Goal: Check status: Check status

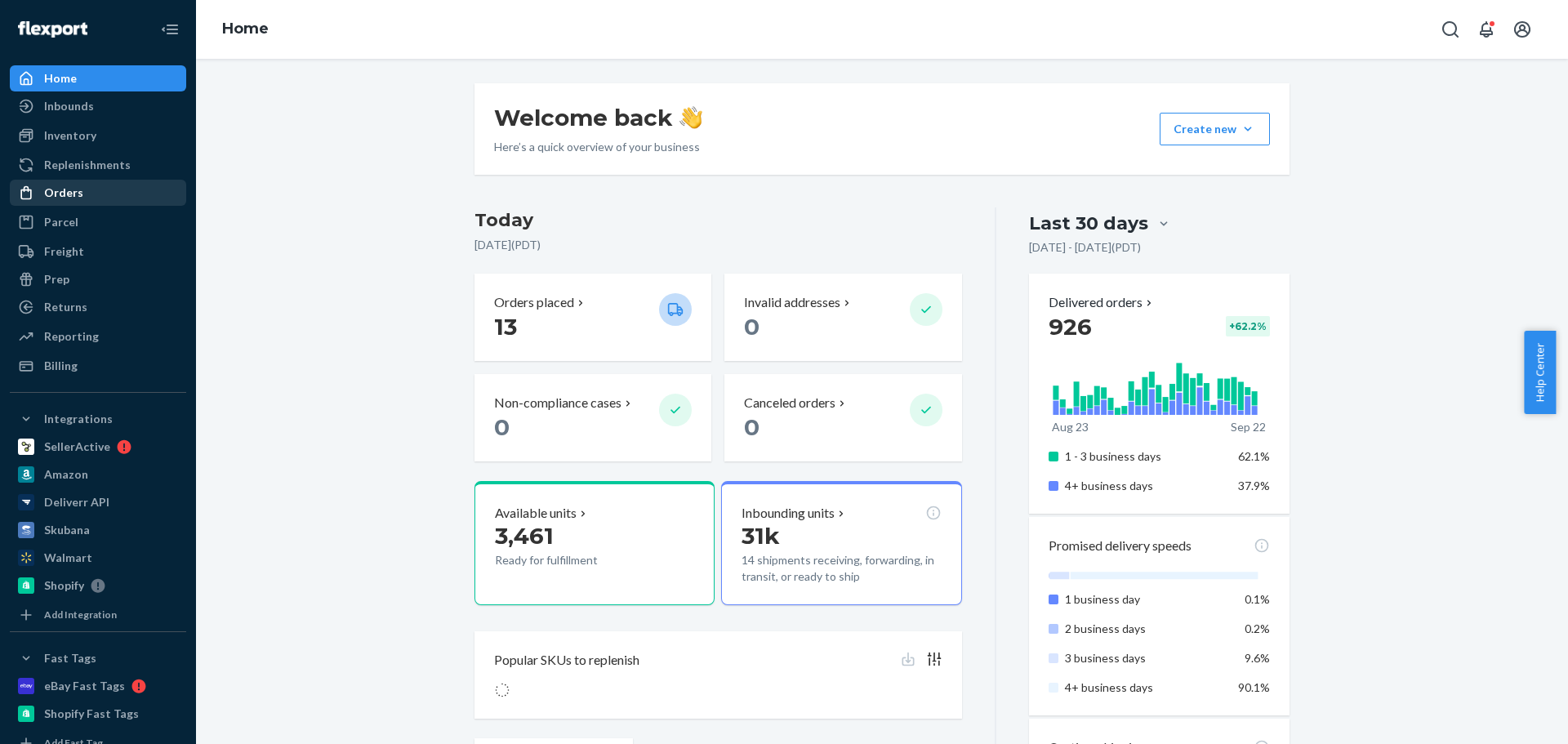
click at [82, 190] on div "Orders" at bounding box center [98, 193] width 173 height 23
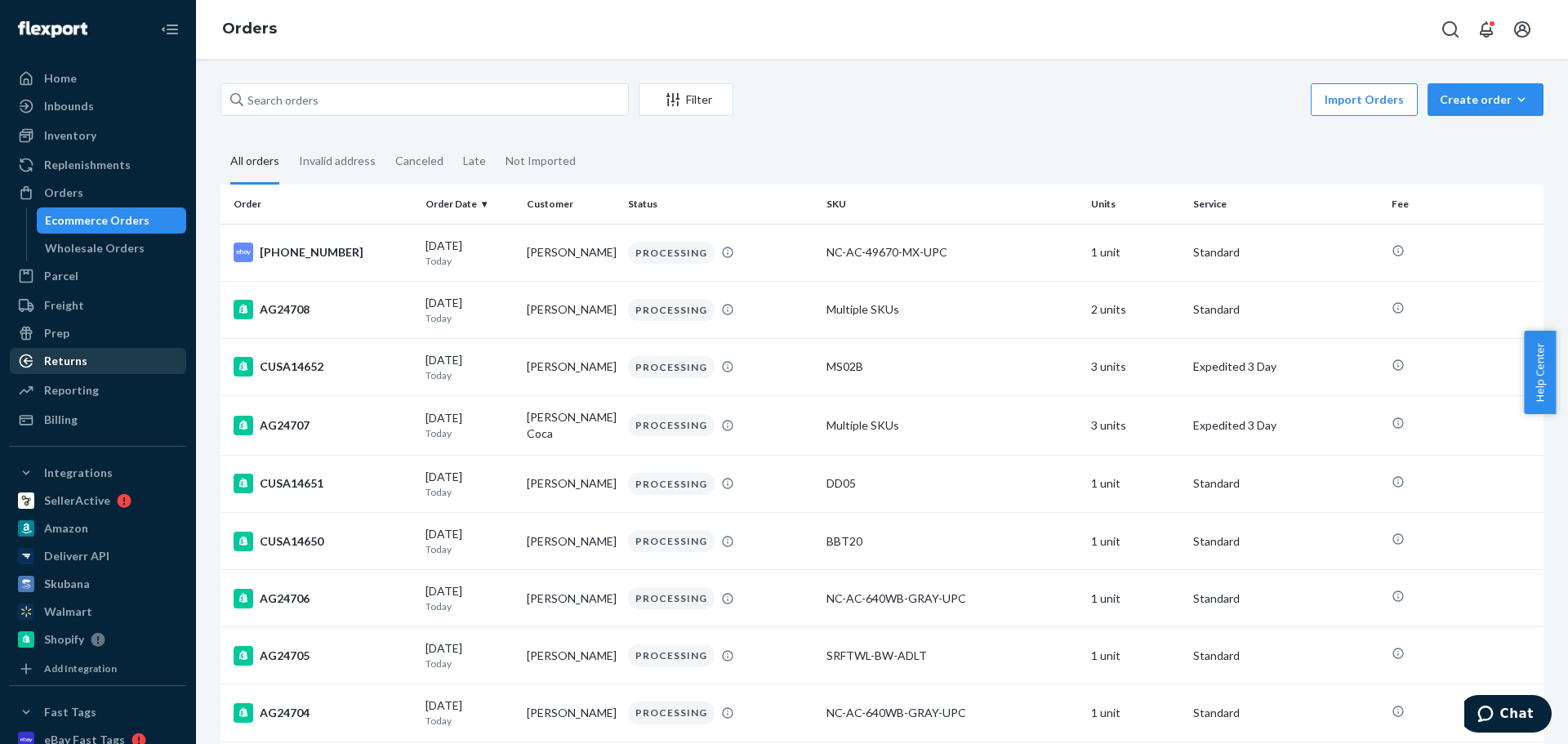
click at [93, 359] on div "Returns" at bounding box center [98, 361] width 173 height 23
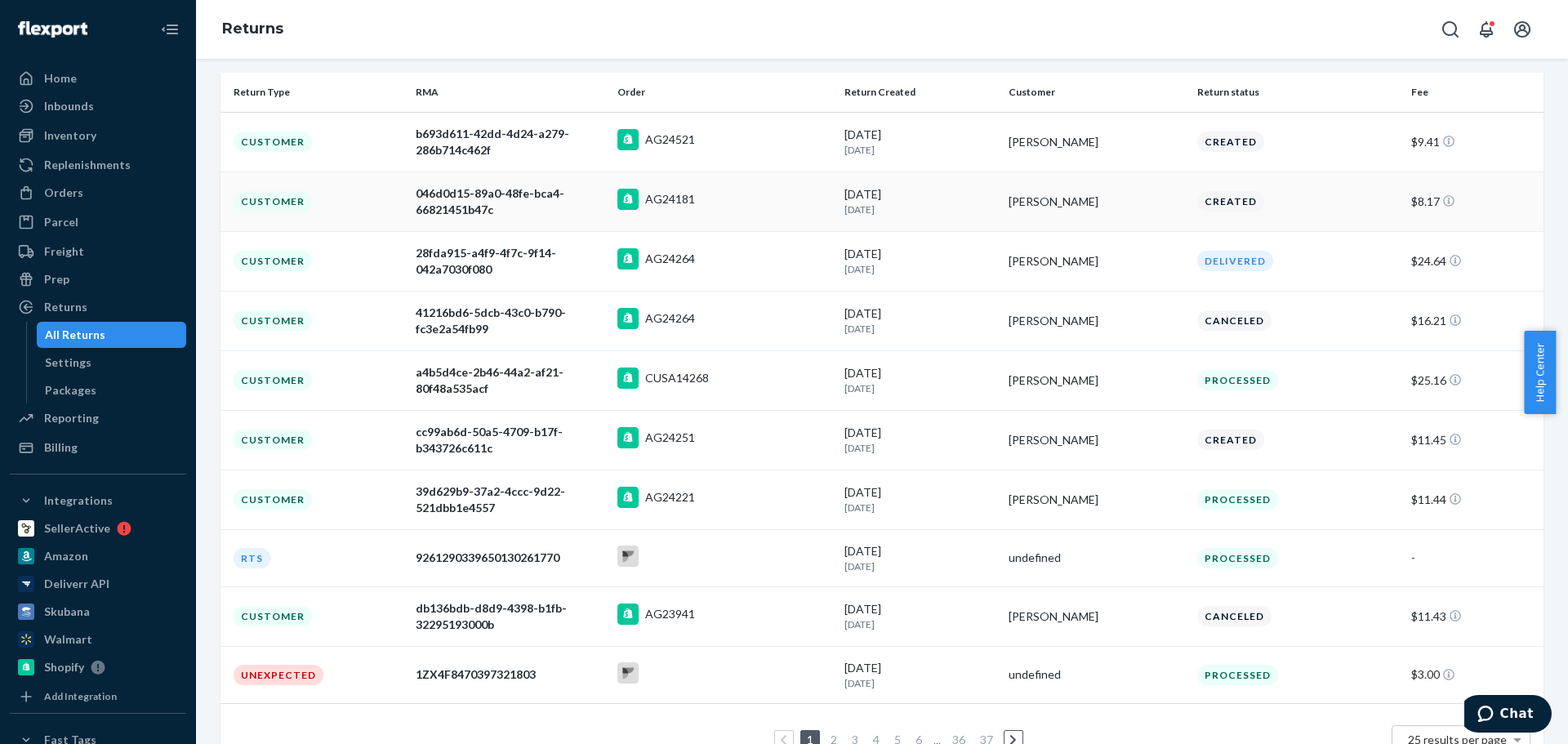
scroll to position [245, 0]
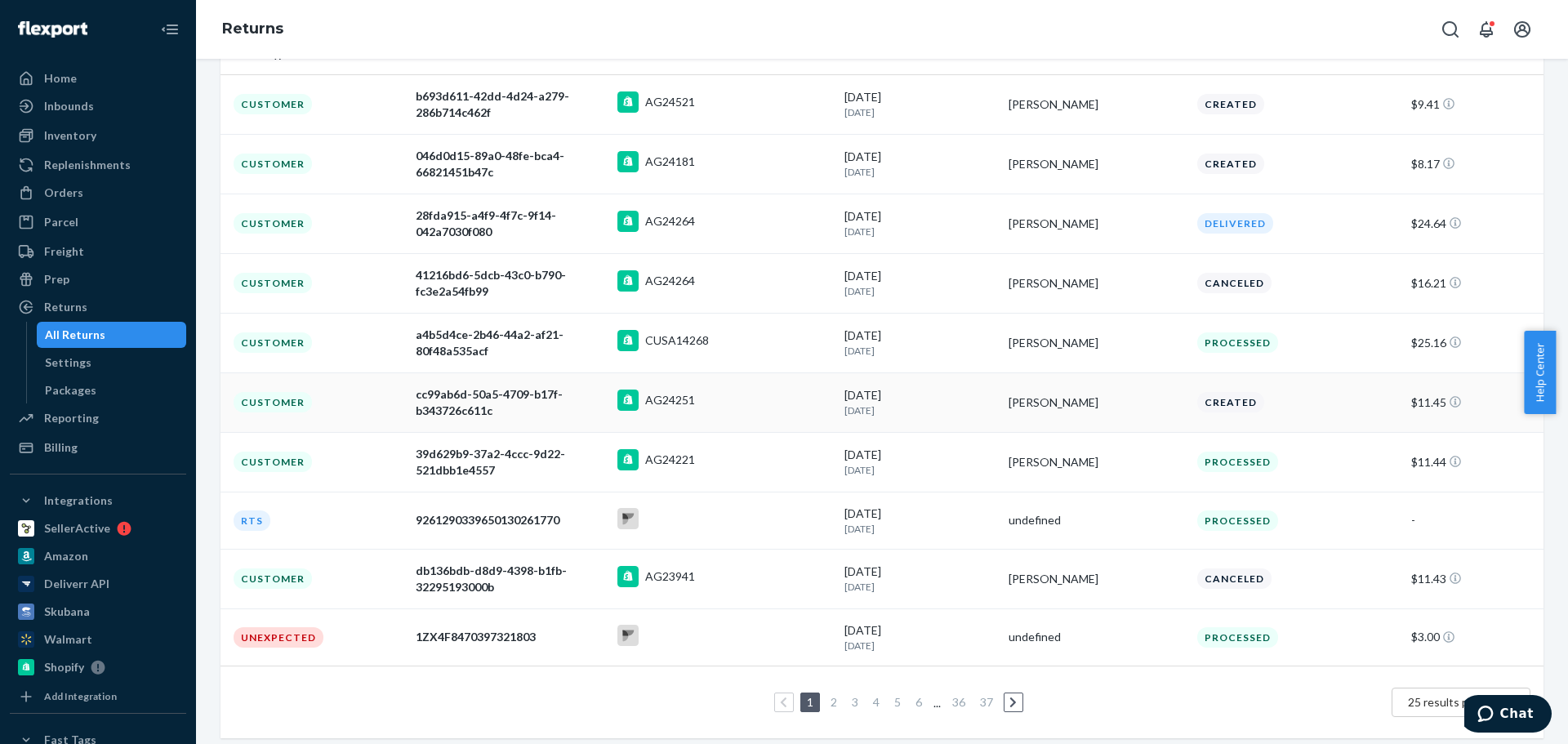
click at [787, 405] on div "AG24251" at bounding box center [724, 402] width 214 height 25
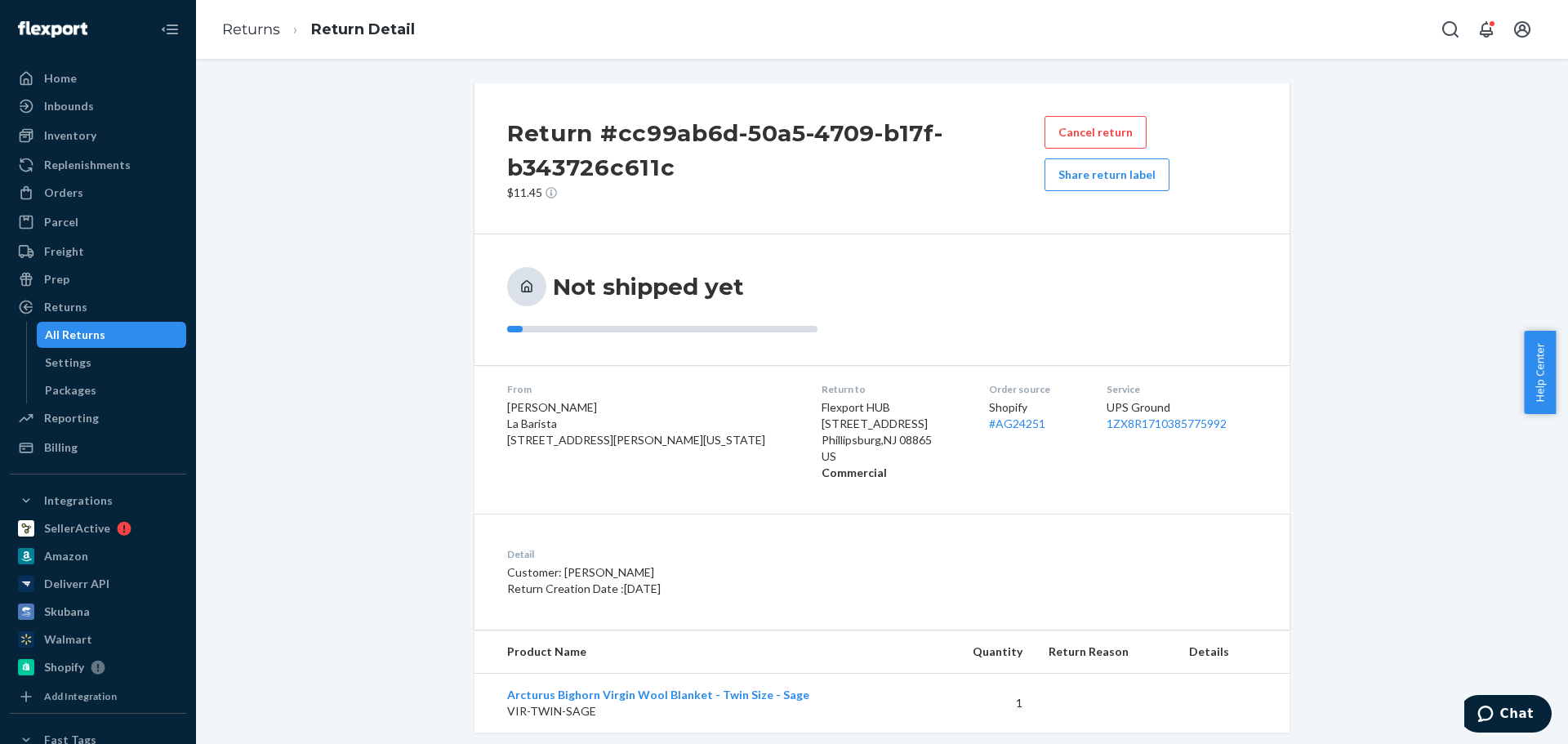
click at [50, 337] on div "All Returns" at bounding box center [75, 334] width 60 height 16
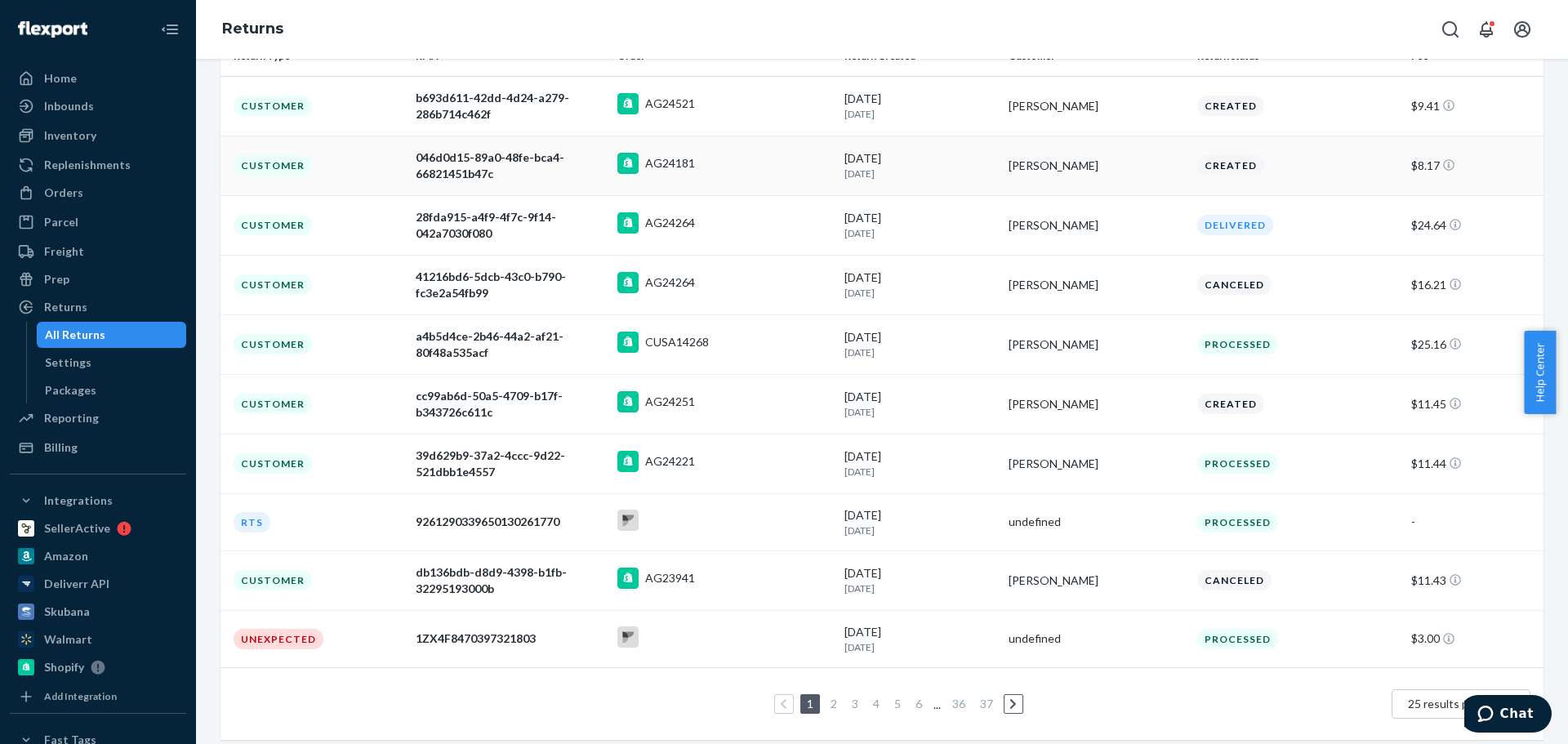
scroll to position [245, 0]
click at [772, 457] on div "AG24221" at bounding box center [724, 462] width 214 height 25
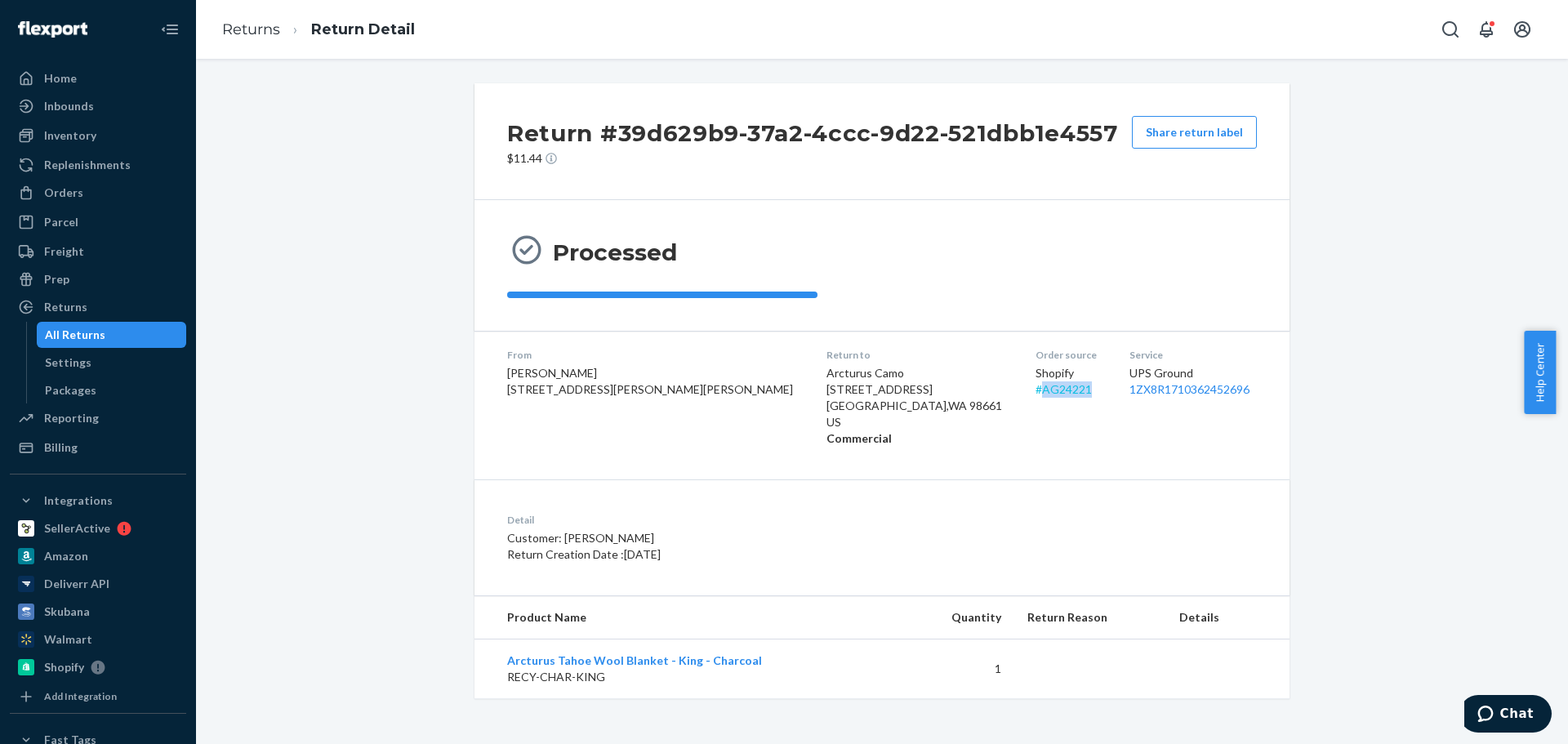
drag, startPoint x: 990, startPoint y: 390, endPoint x: 938, endPoint y: 392, distance: 52.0
click at [1035, 392] on div "Shopify # AG24221" at bounding box center [1069, 381] width 69 height 33
copy link "AG24221"
click at [88, 334] on div "All Returns" at bounding box center [75, 334] width 60 height 16
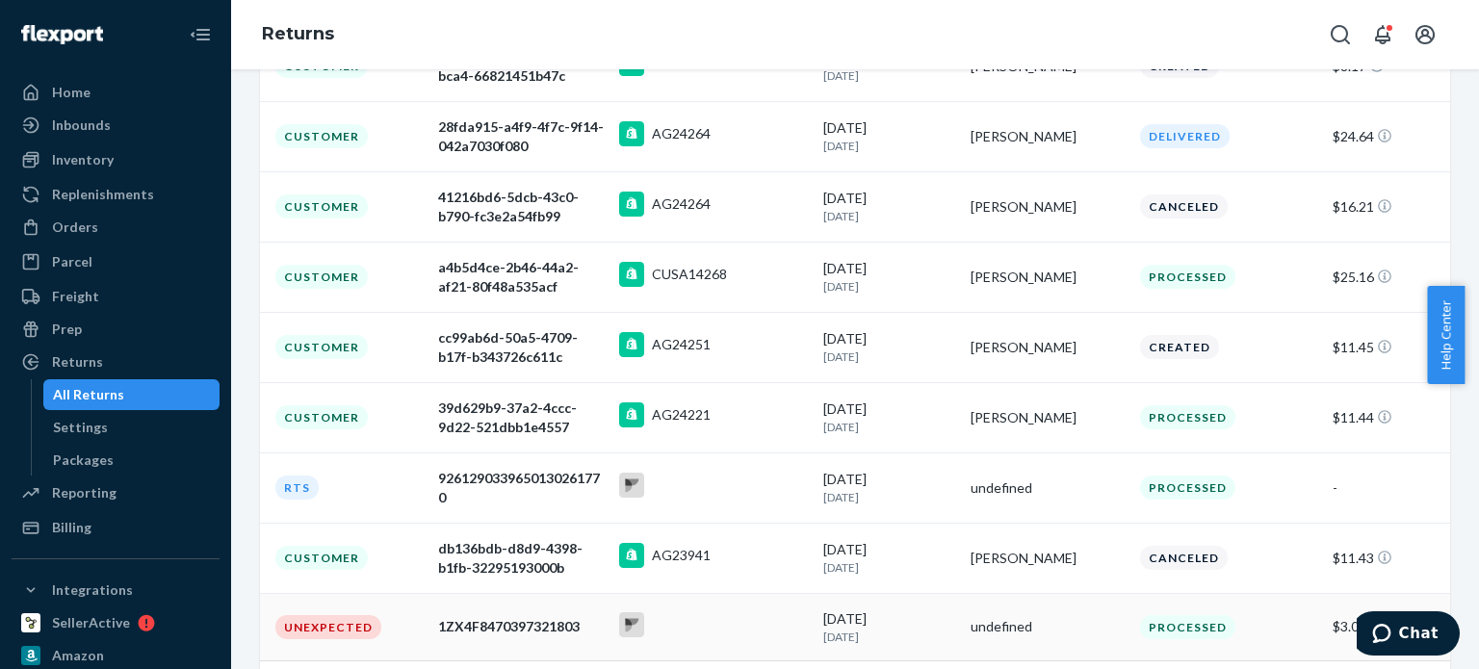
scroll to position [385, 0]
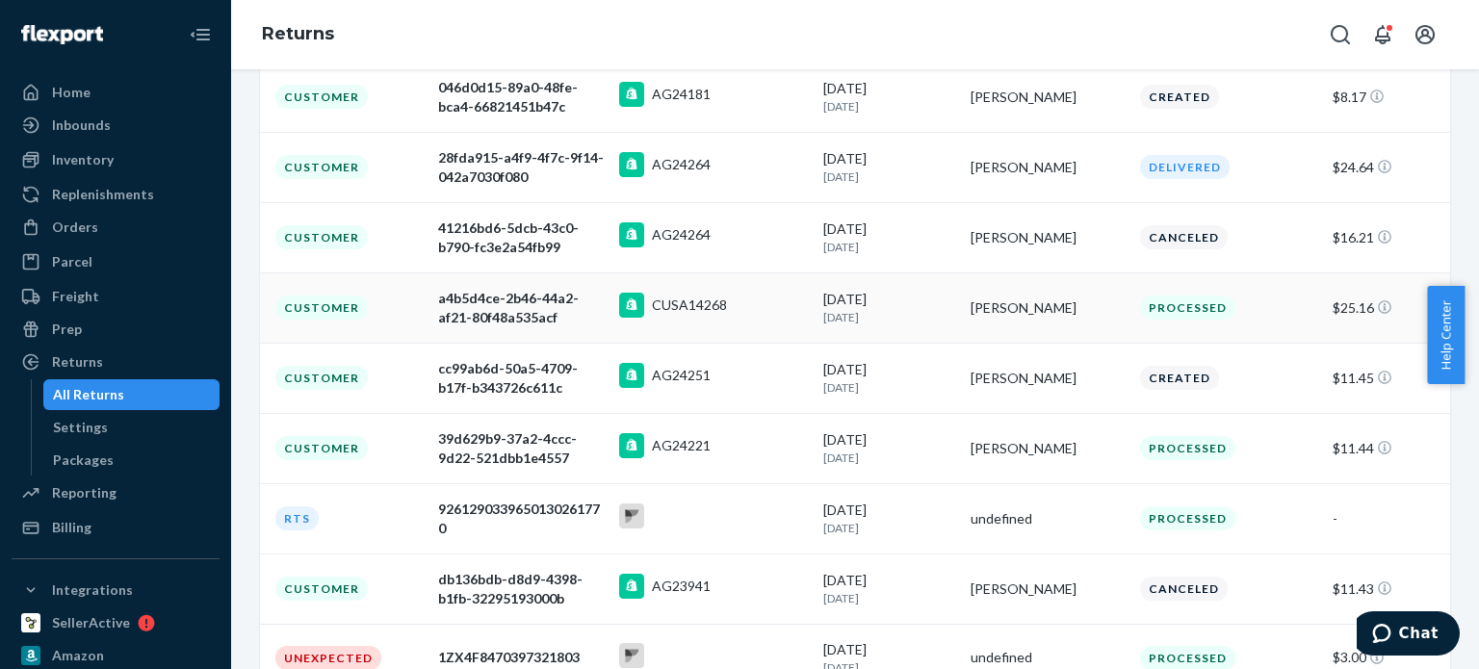
click at [833, 303] on div "[DATE] [DATE]" at bounding box center [889, 308] width 132 height 36
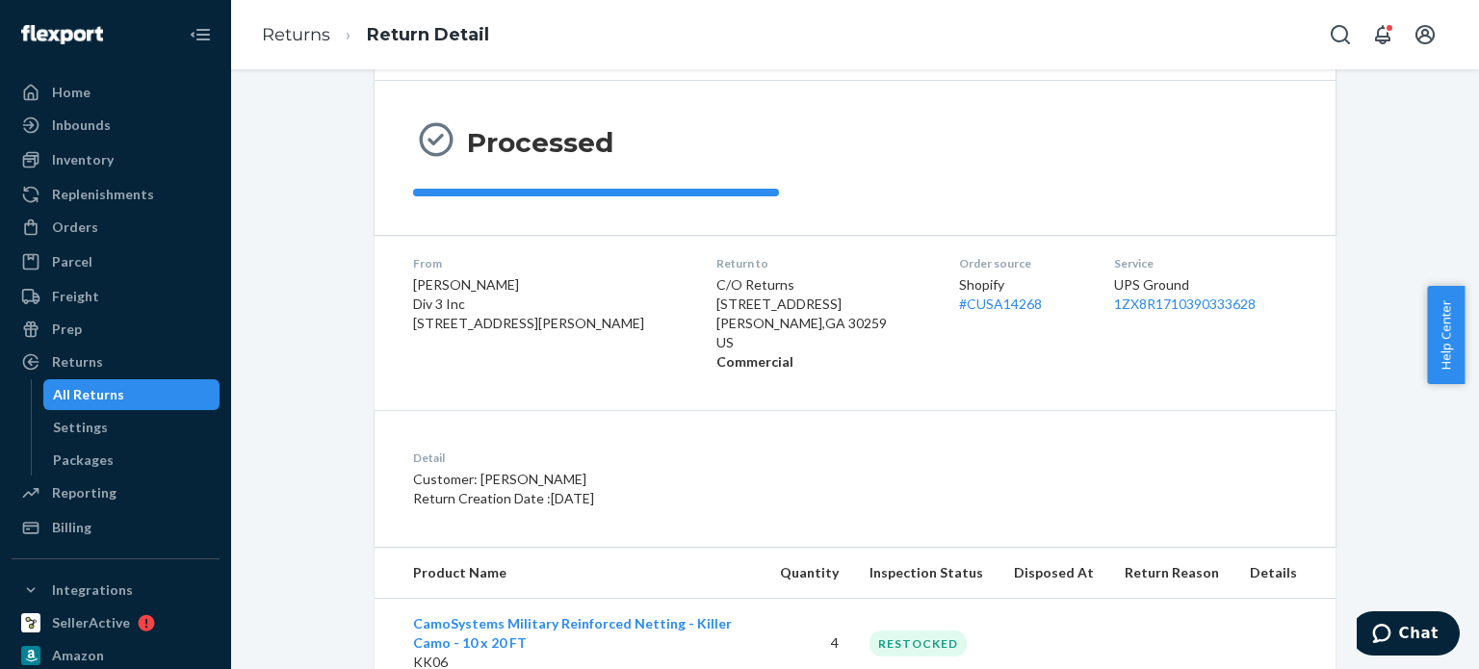
scroll to position [27, 0]
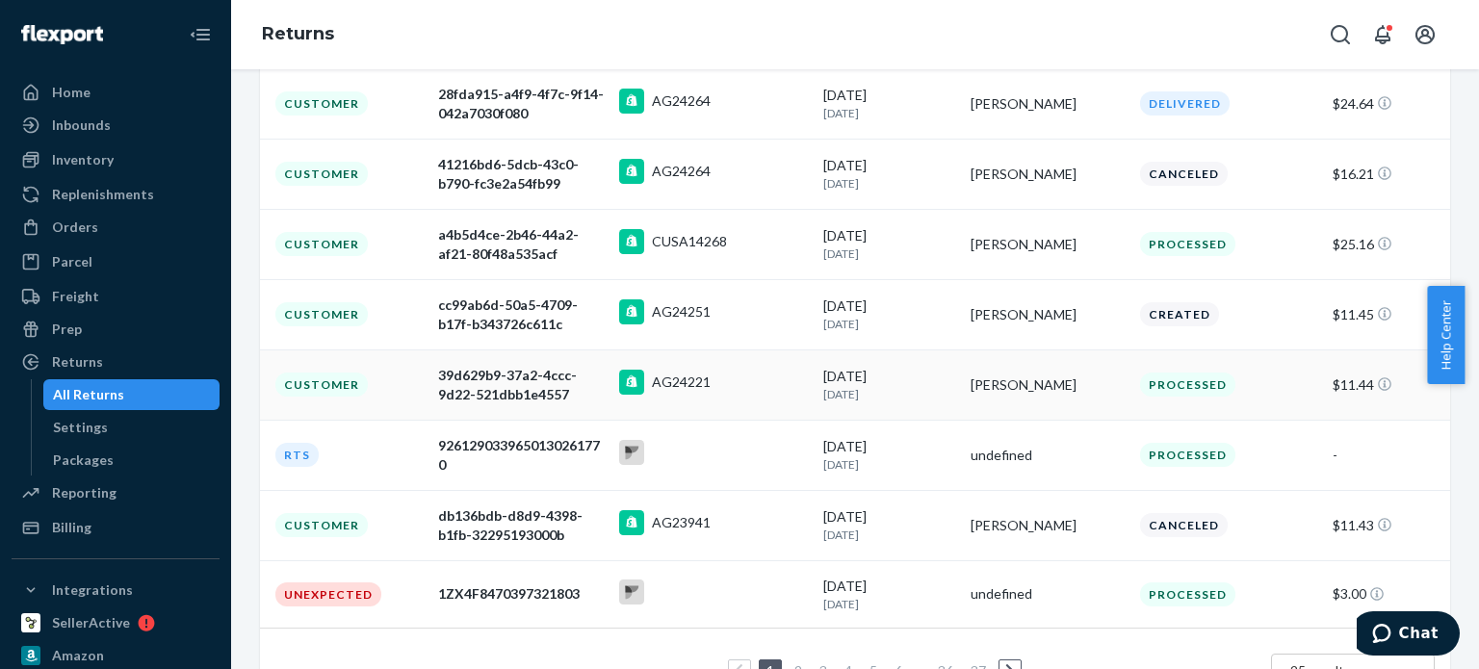
scroll to position [508, 0]
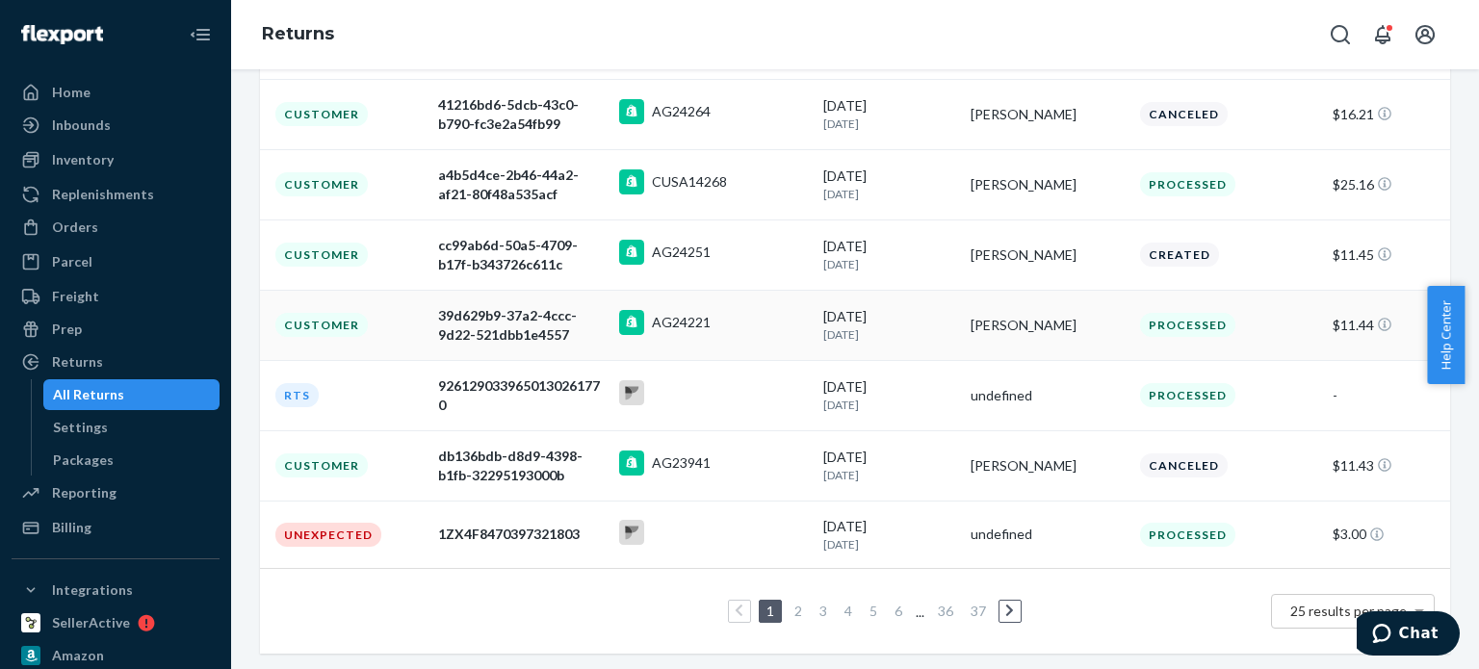
click at [771, 325] on div "AG24221" at bounding box center [713, 325] width 189 height 30
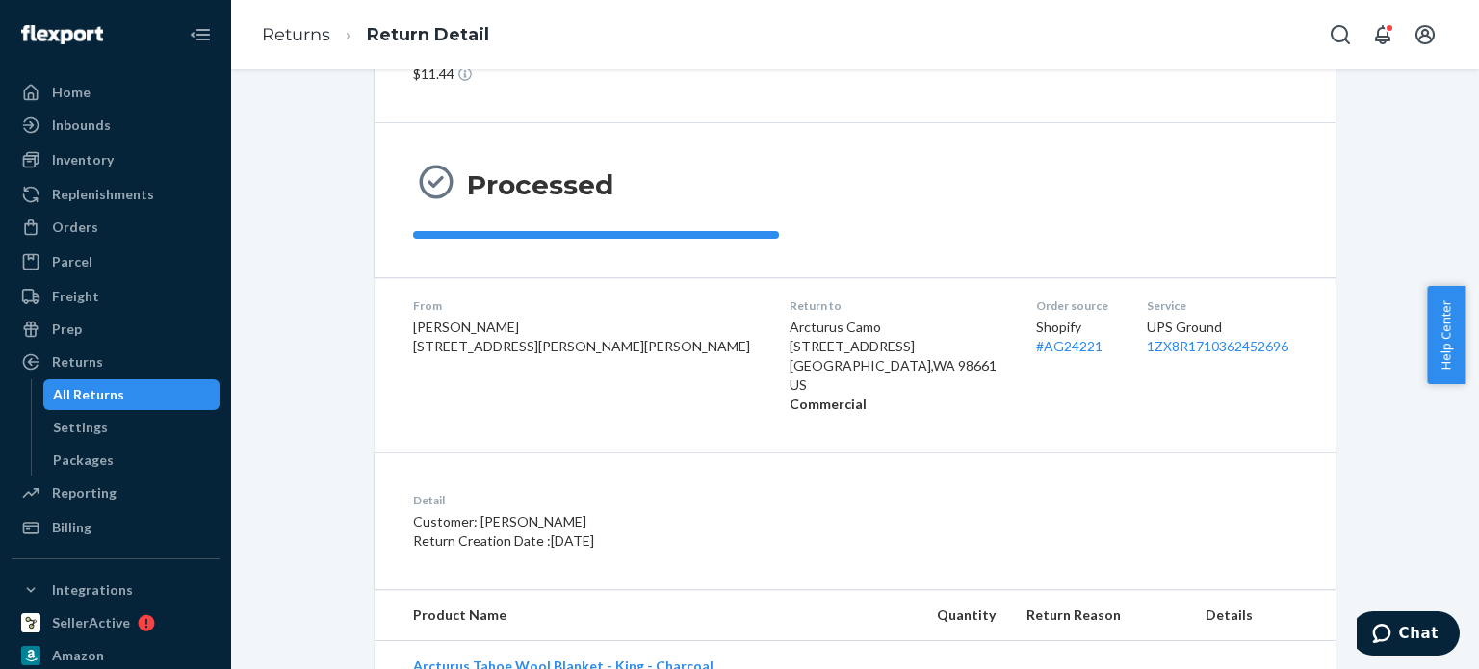
scroll to position [8, 0]
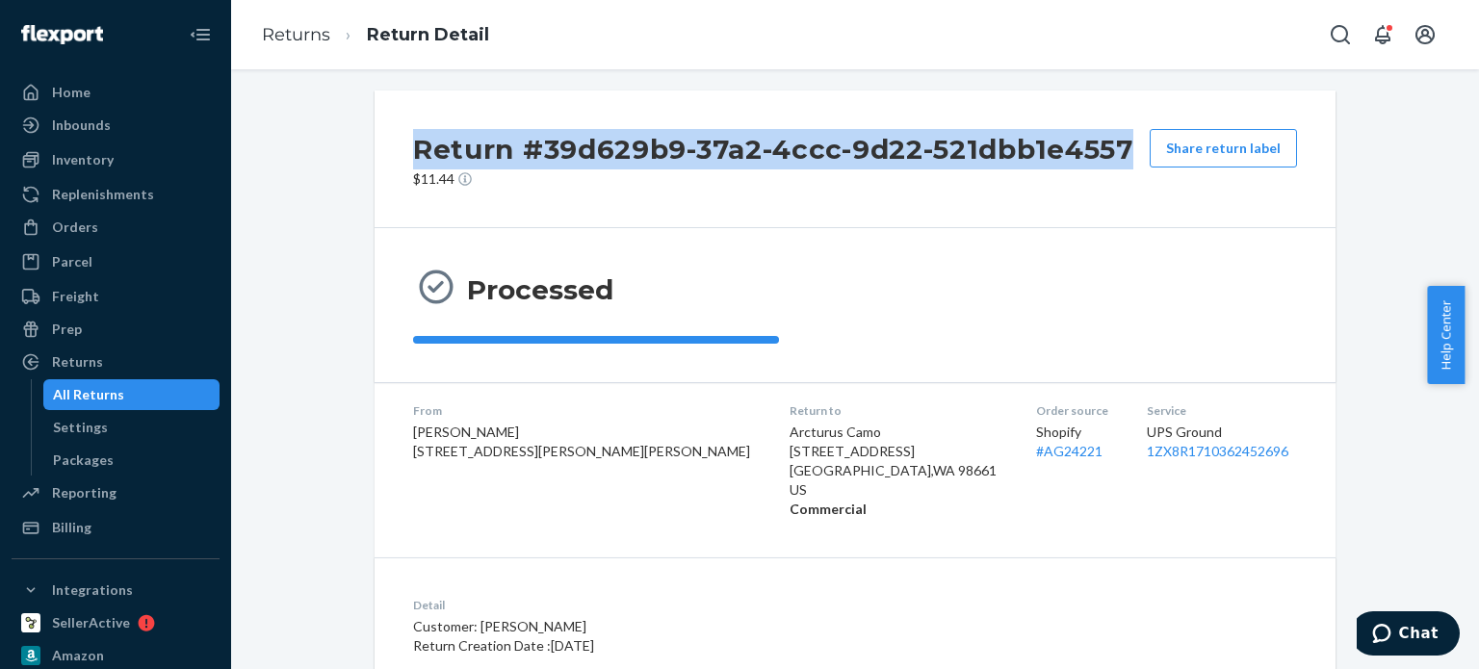
drag, startPoint x: 1129, startPoint y: 145, endPoint x: 389, endPoint y: 154, distance: 739.6
click at [383, 154] on div "Return #39d629b9-37a2-4ccc-9d22-521dbb1e4557 $11.44 Share return label" at bounding box center [855, 160] width 961 height 138
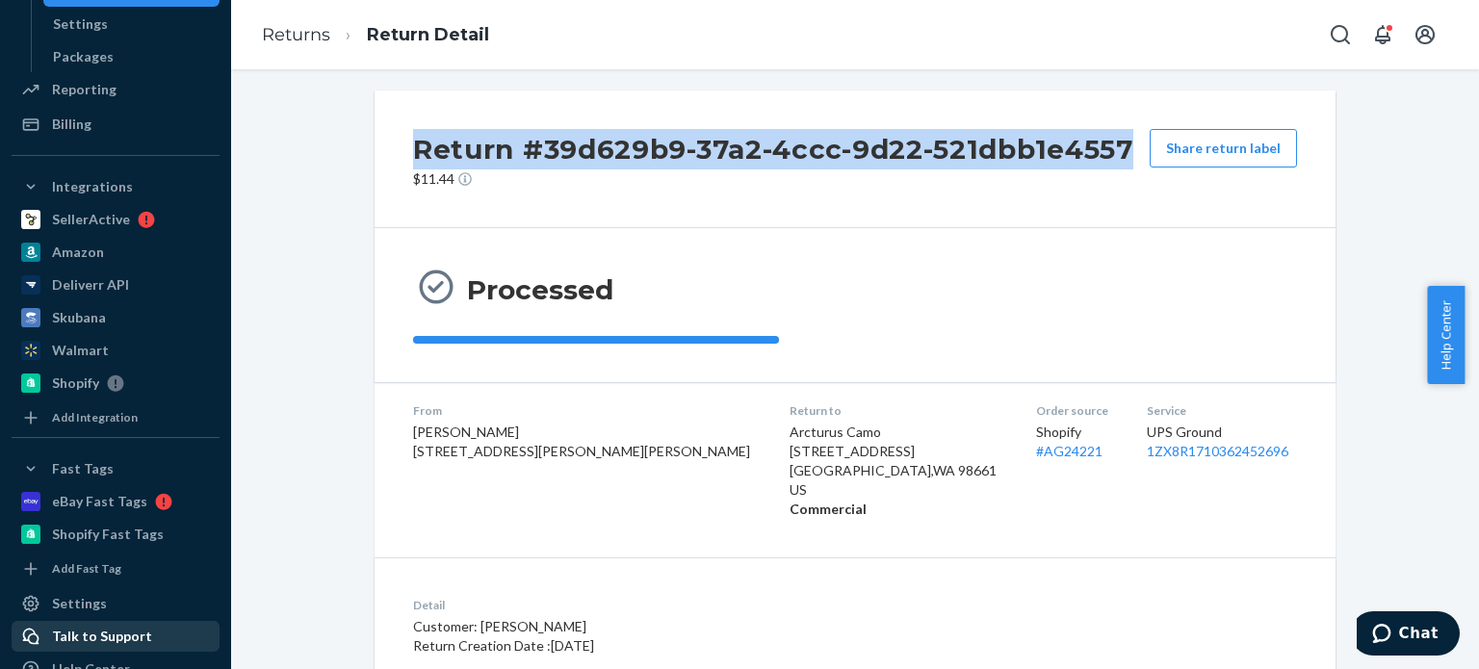
scroll to position [473, 0]
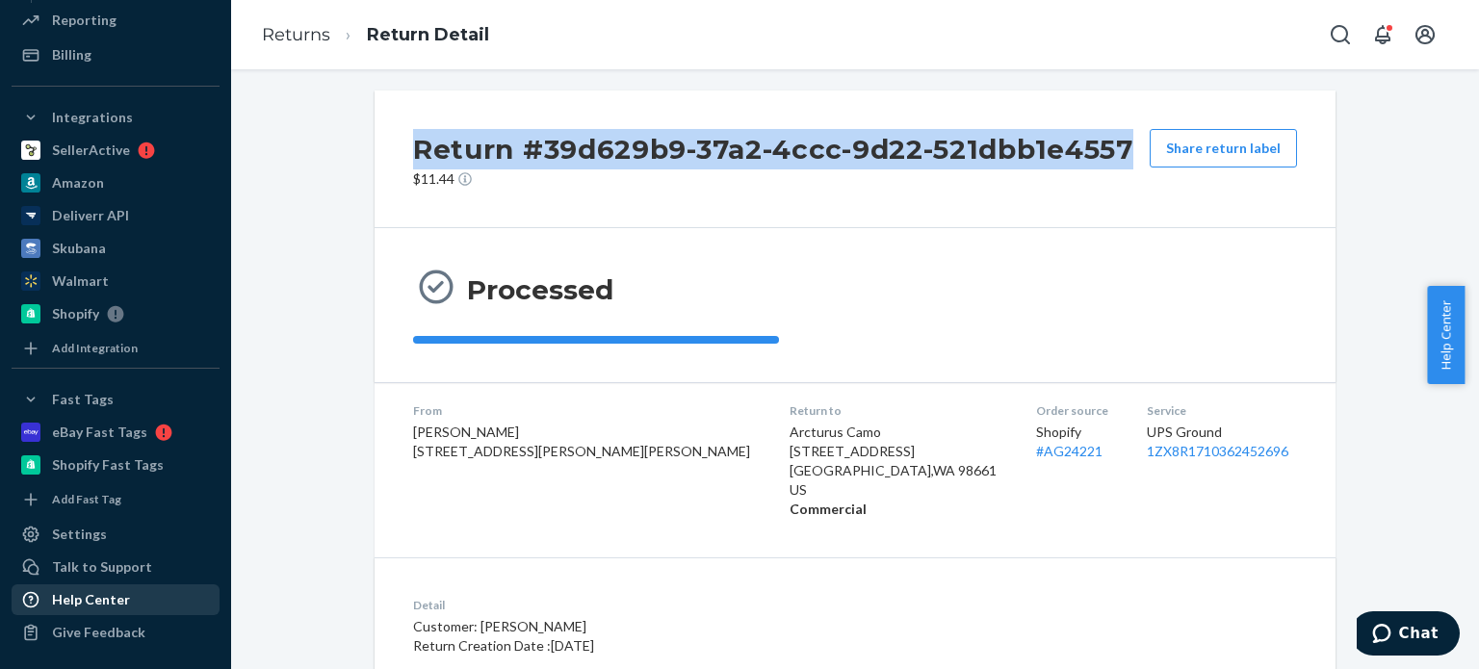
click at [101, 605] on div "Help Center" at bounding box center [91, 599] width 78 height 19
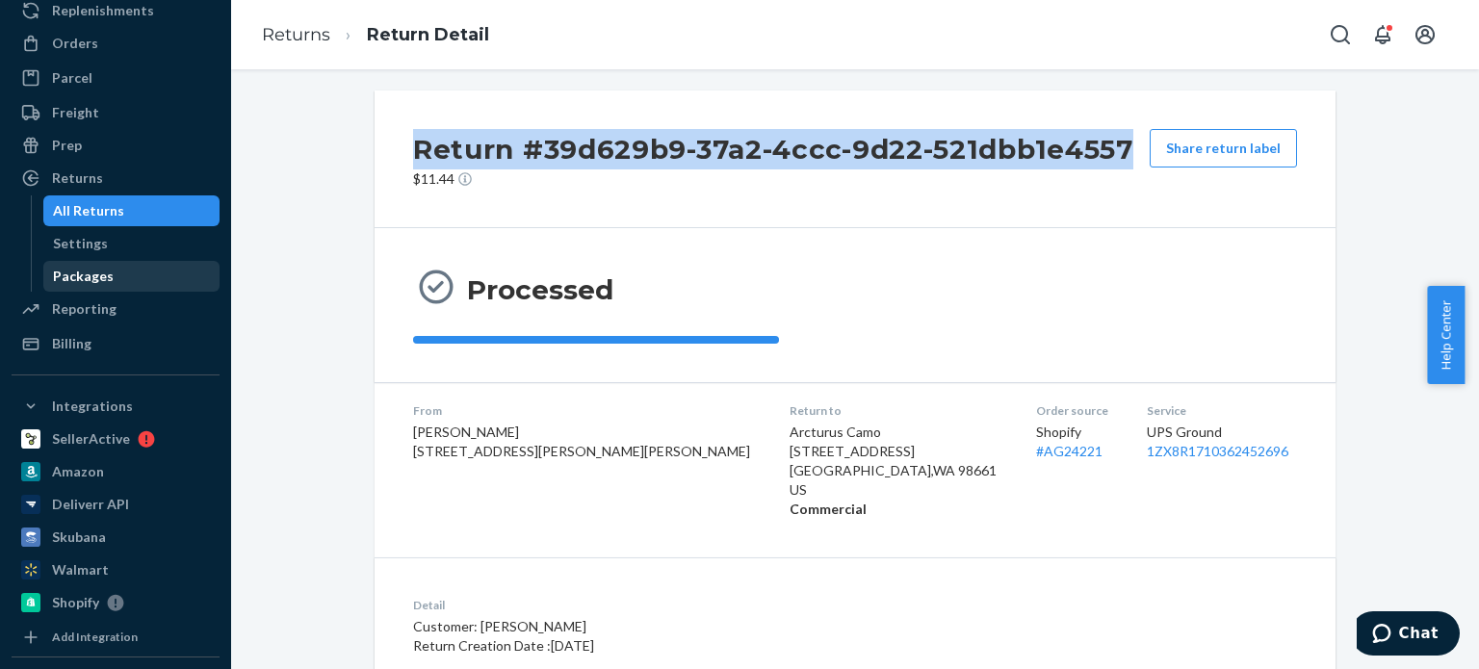
scroll to position [88, 0]
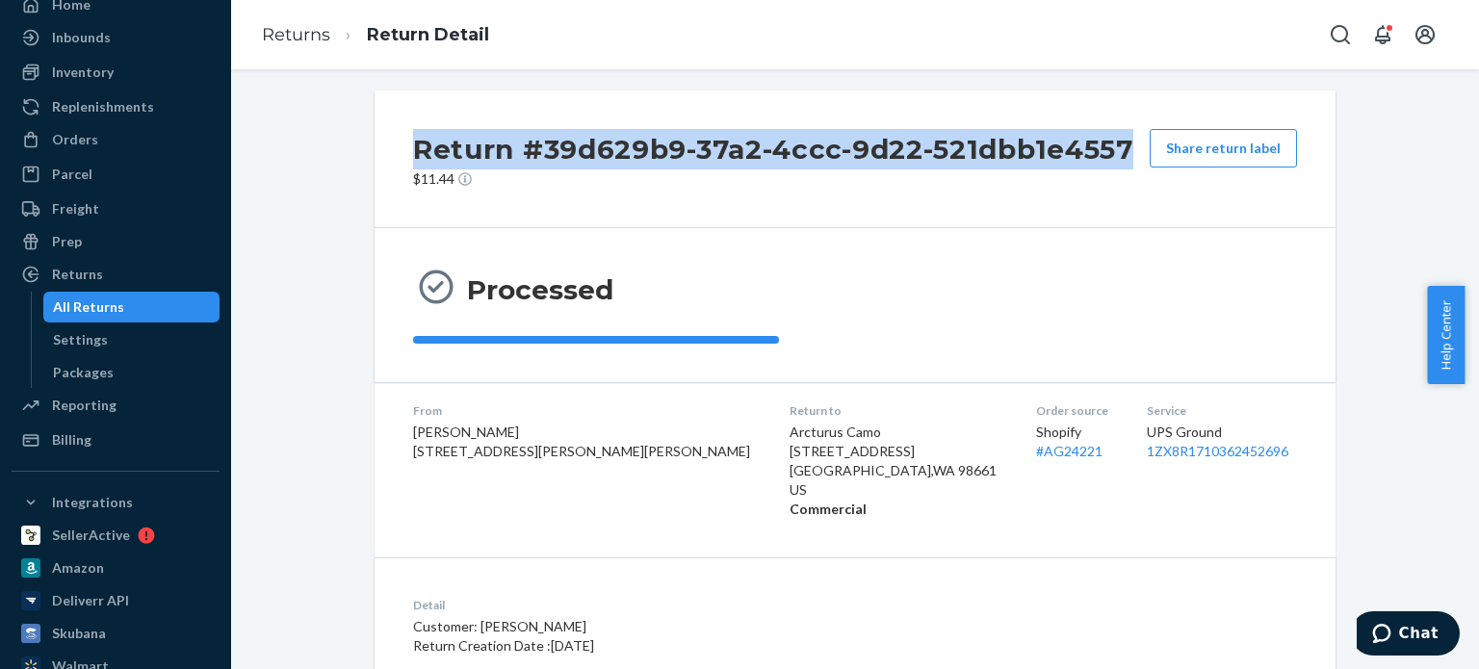
click at [92, 305] on div "All Returns" at bounding box center [88, 307] width 71 height 19
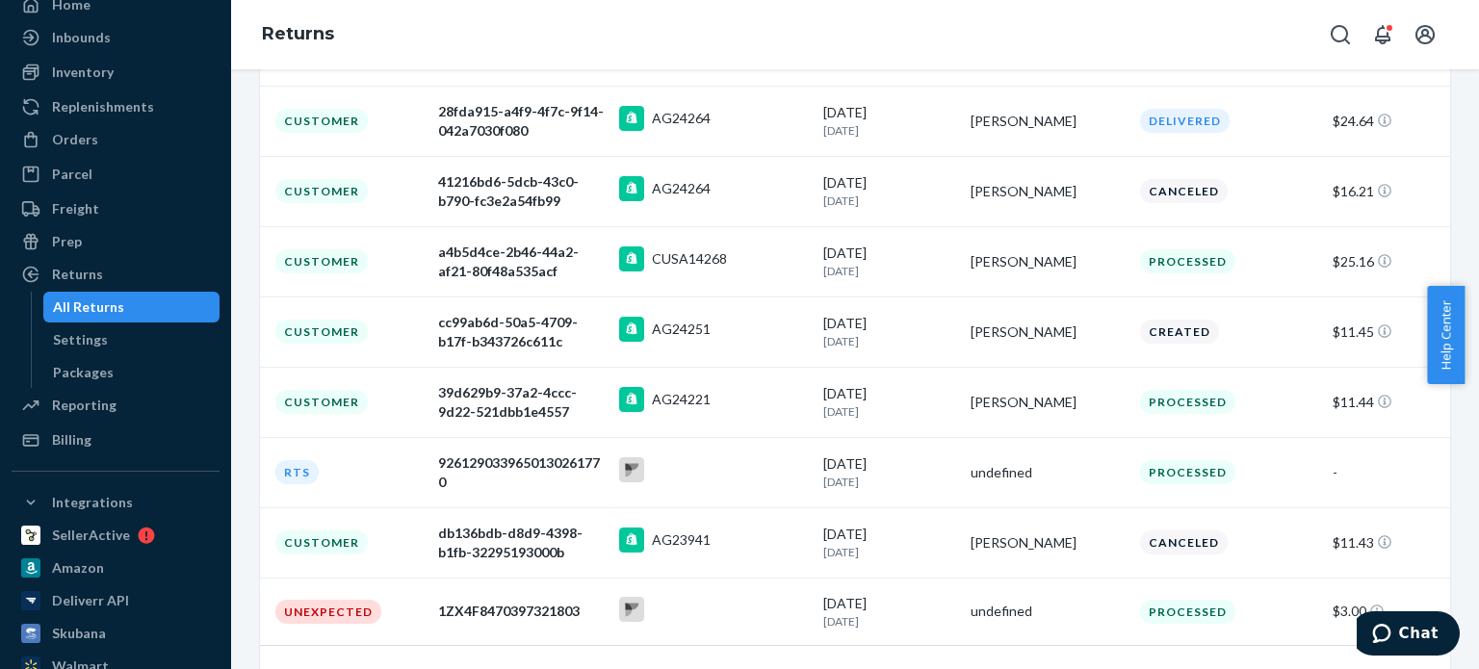
scroll to position [508, 0]
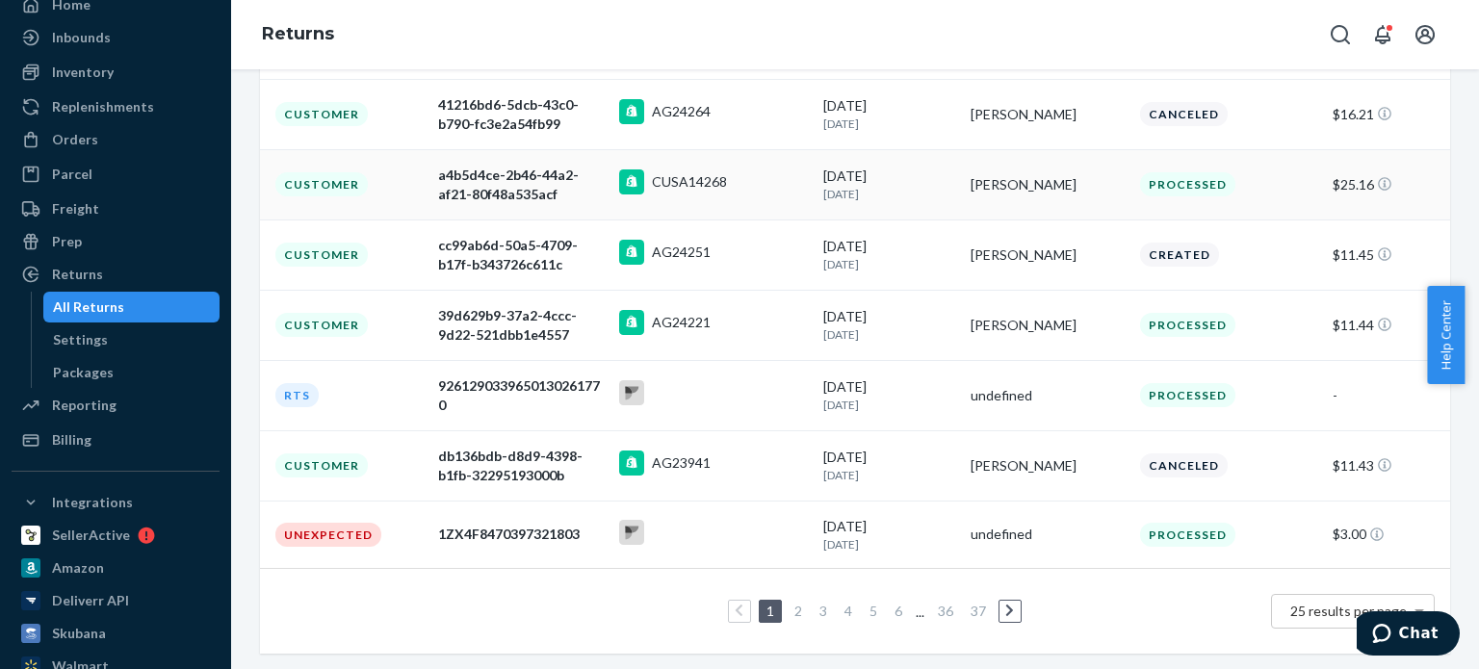
click at [763, 173] on div "CUSA14268" at bounding box center [713, 184] width 189 height 30
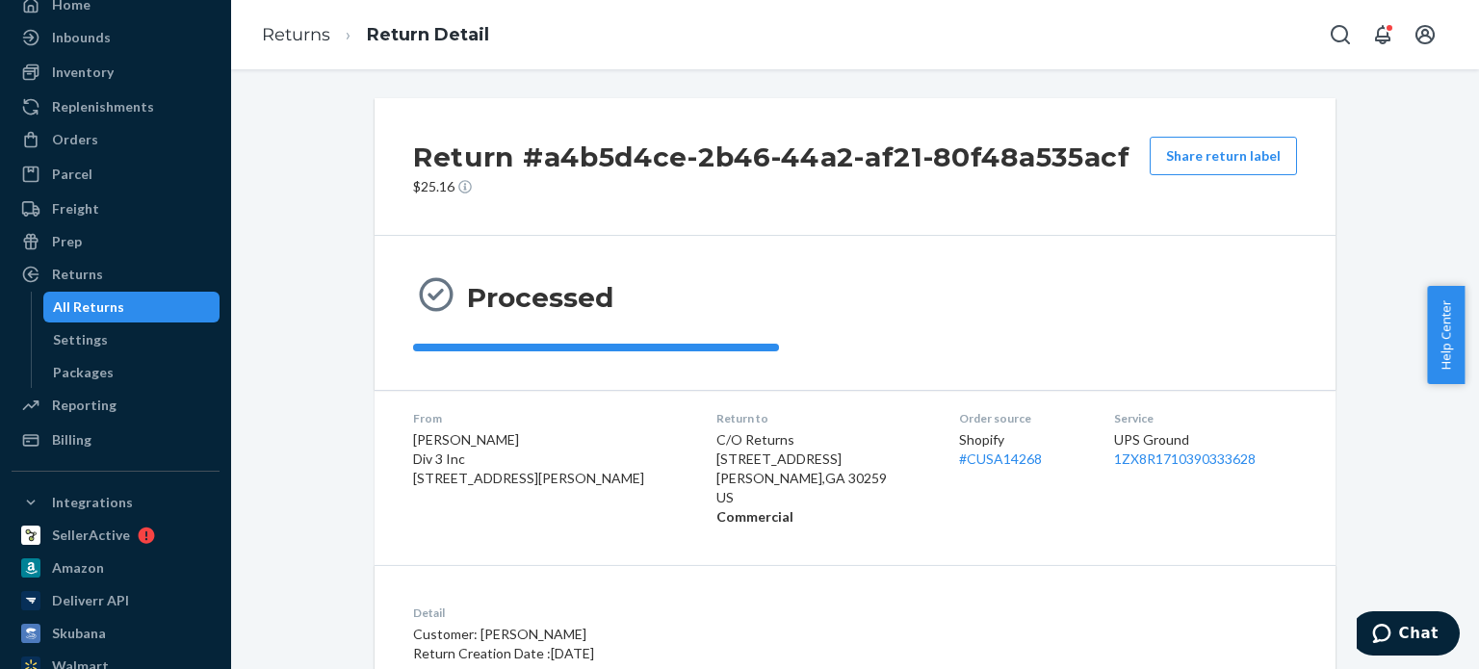
click at [490, 441] on span "[PERSON_NAME] Div 3 Inc [STREET_ADDRESS][PERSON_NAME]" at bounding box center [528, 458] width 231 height 55
click at [489, 441] on span "[PERSON_NAME] Div 3 Inc [STREET_ADDRESS][PERSON_NAME]" at bounding box center [528, 458] width 231 height 55
copy span "[PERSON_NAME]"
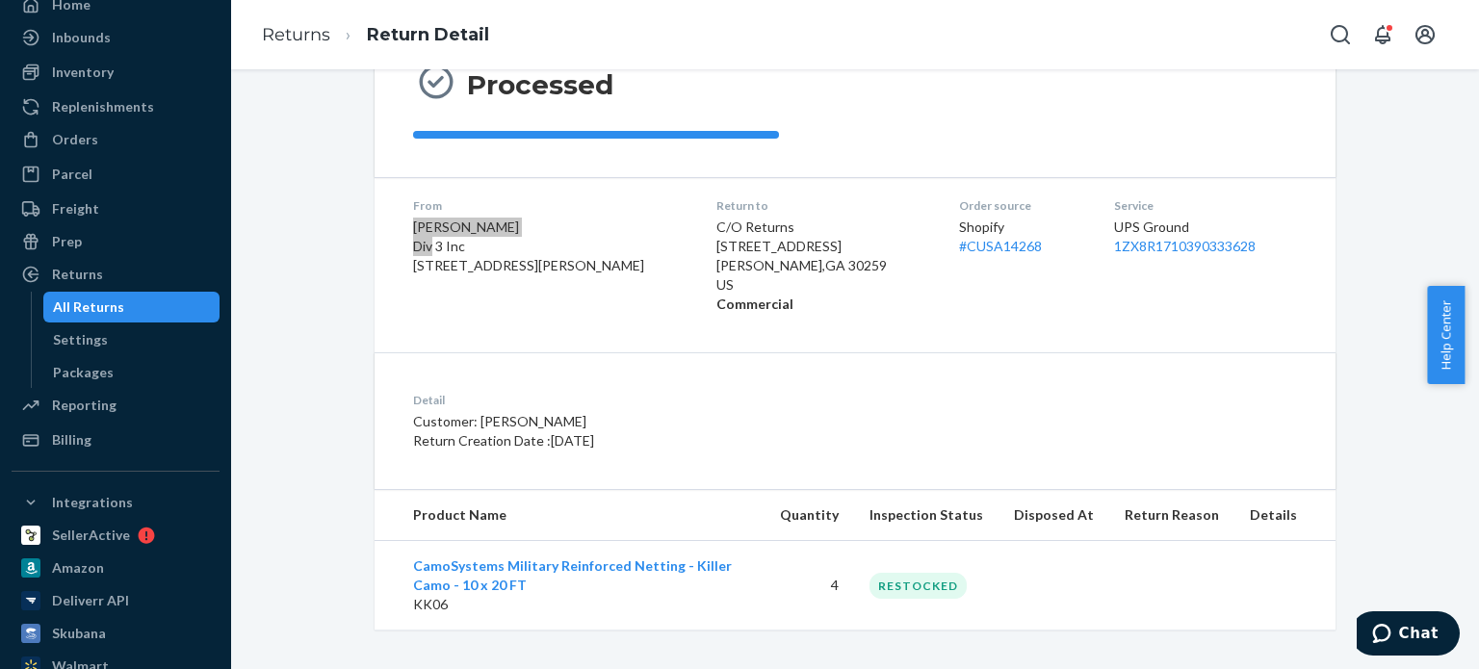
scroll to position [220, 0]
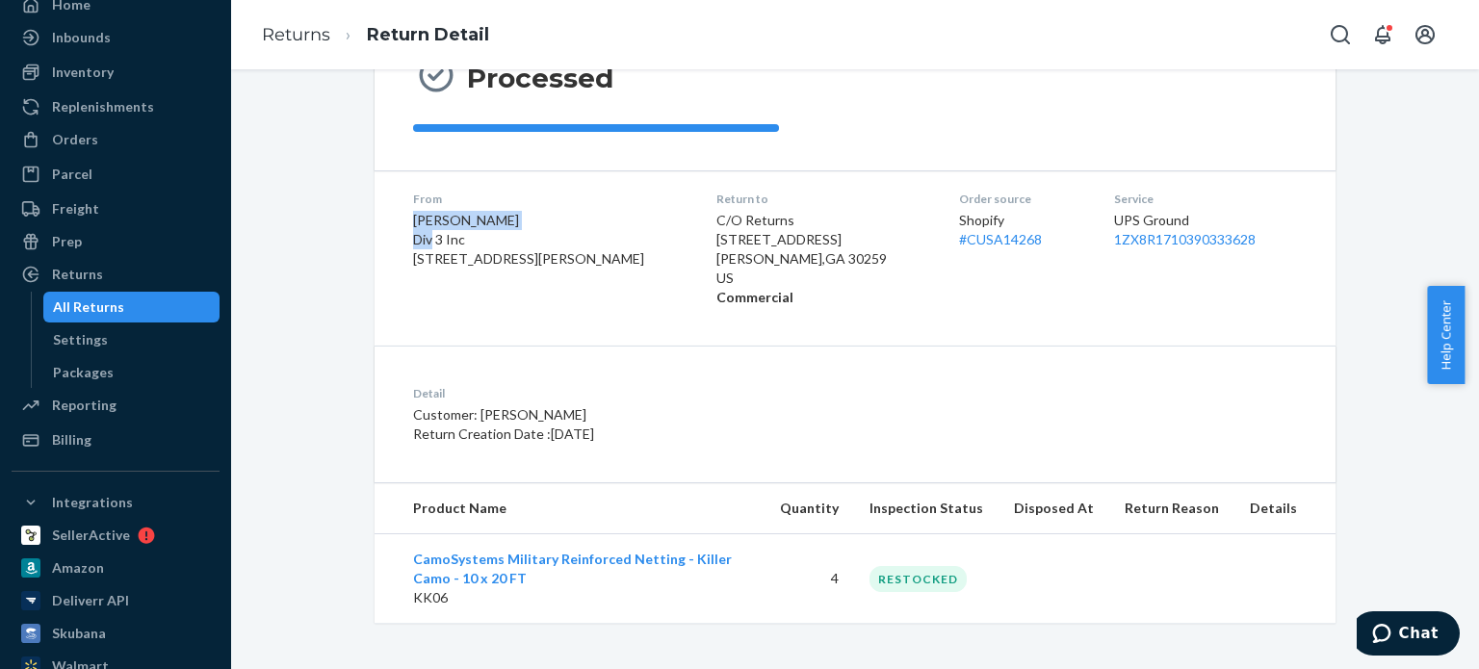
drag, startPoint x: 74, startPoint y: 149, endPoint x: 347, endPoint y: 91, distance: 278.6
click at [74, 149] on div "Orders" at bounding box center [115, 139] width 204 height 27
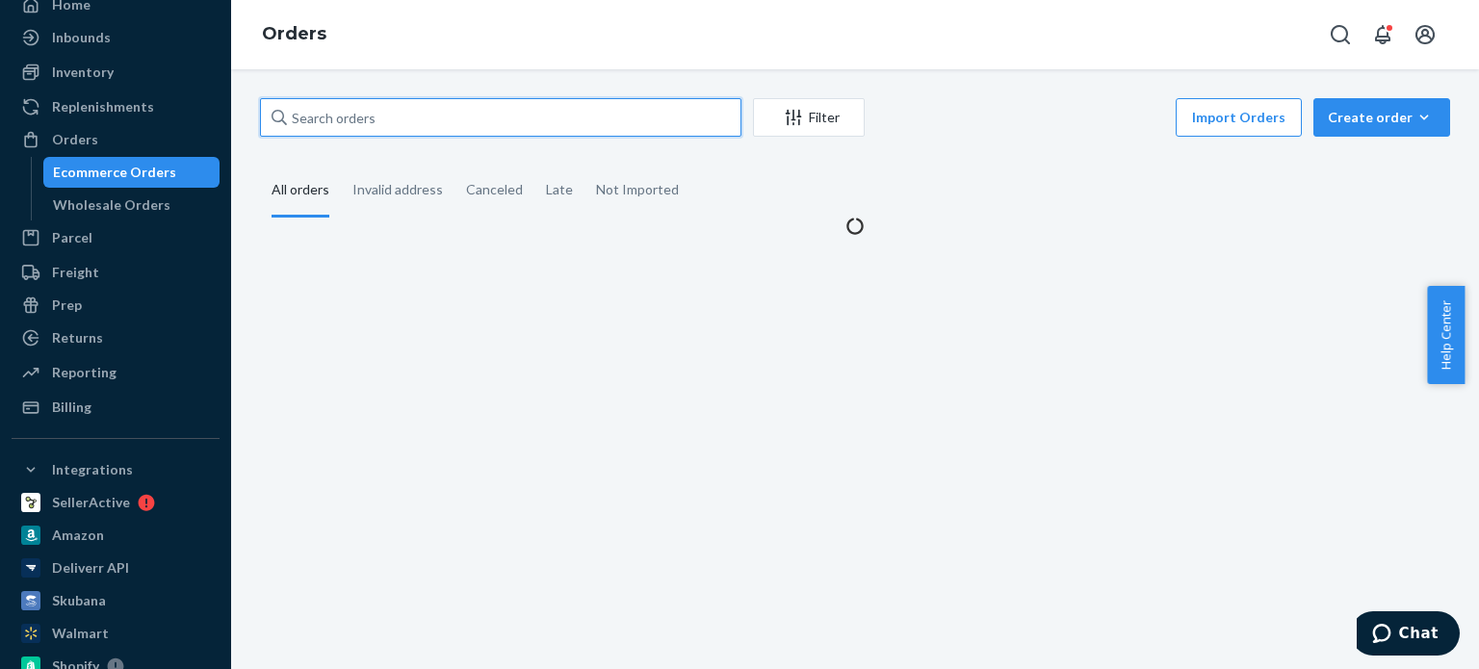
click at [337, 122] on input "text" at bounding box center [500, 117] width 481 height 39
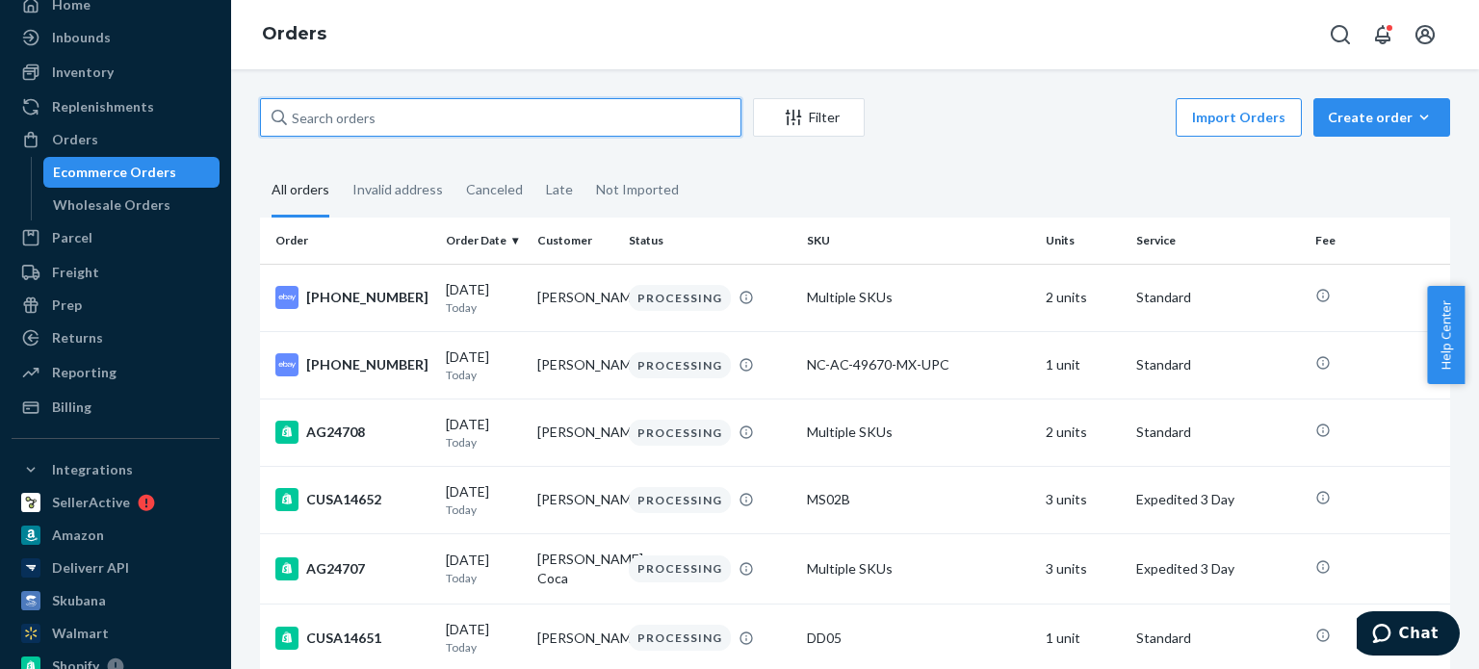
paste input "[EMAIL_ADDRESS][DOMAIN_NAME]"
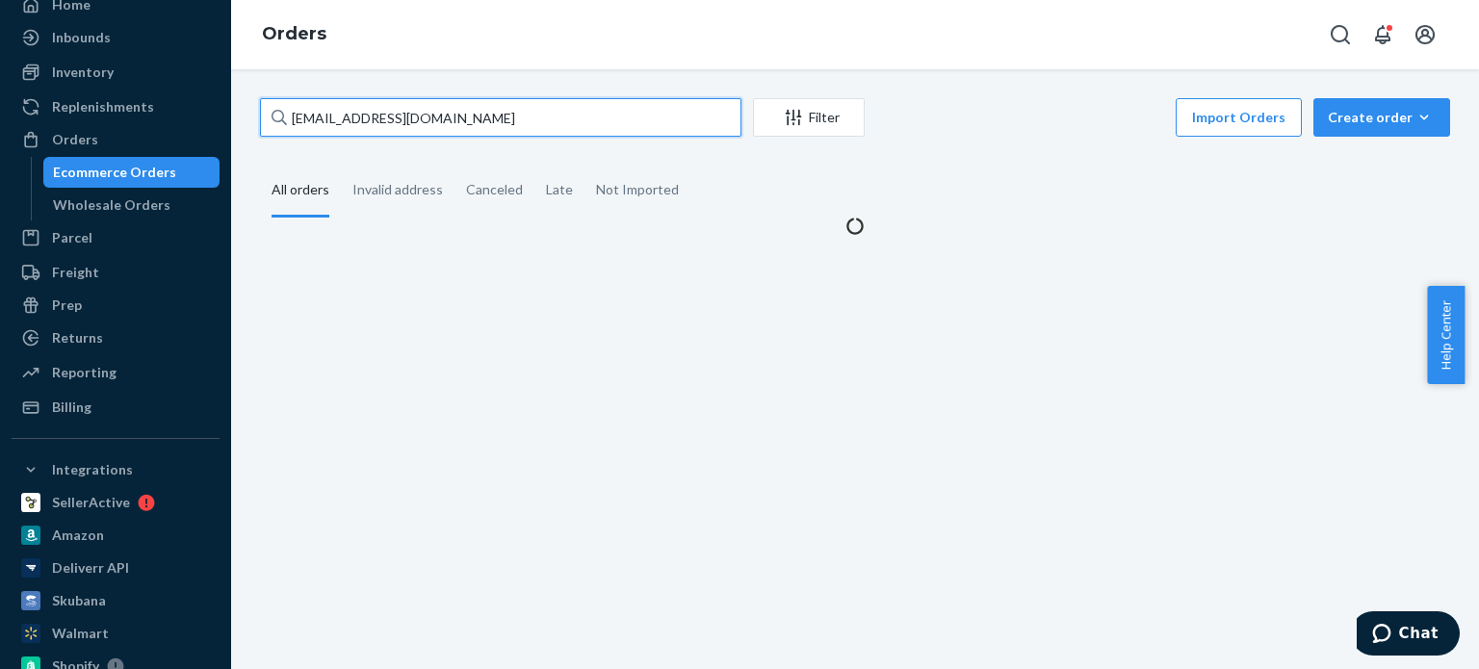
type input "[EMAIL_ADDRESS][DOMAIN_NAME]"
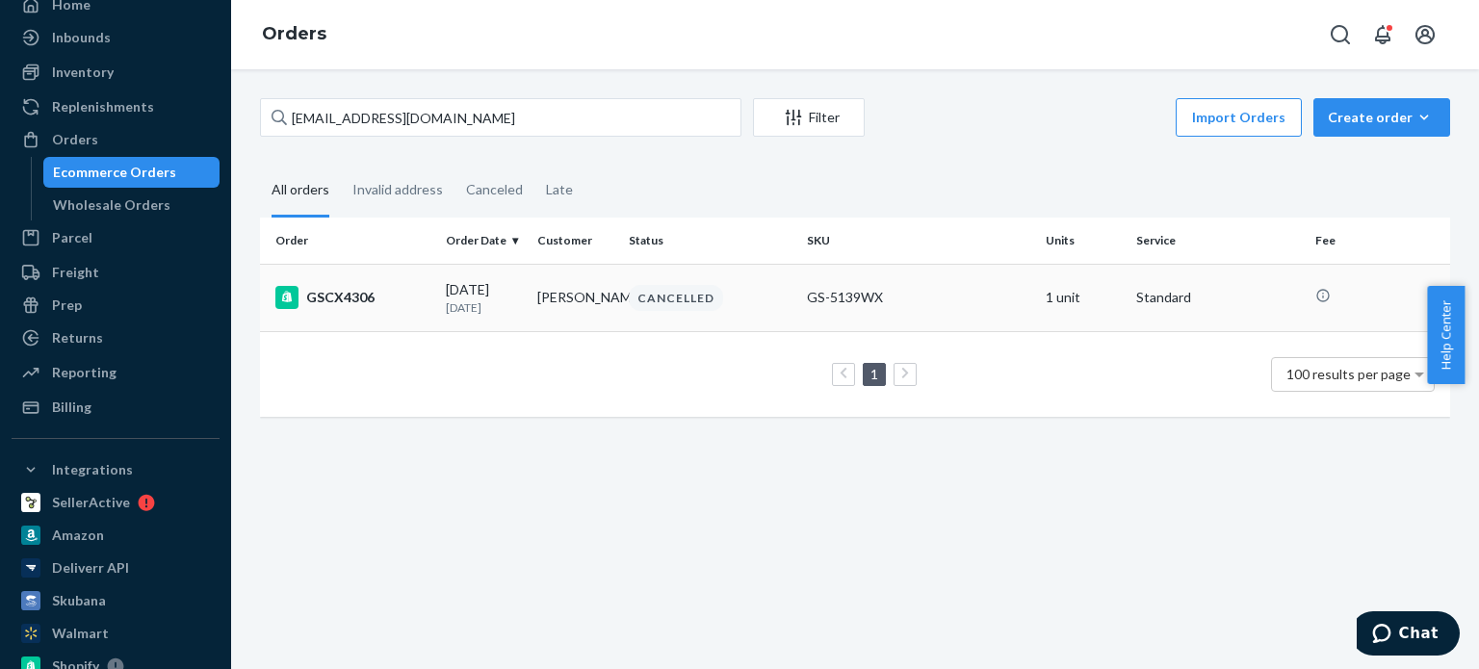
click at [416, 283] on td "GSCX4306" at bounding box center [349, 297] width 178 height 67
